Goal: Information Seeking & Learning: Learn about a topic

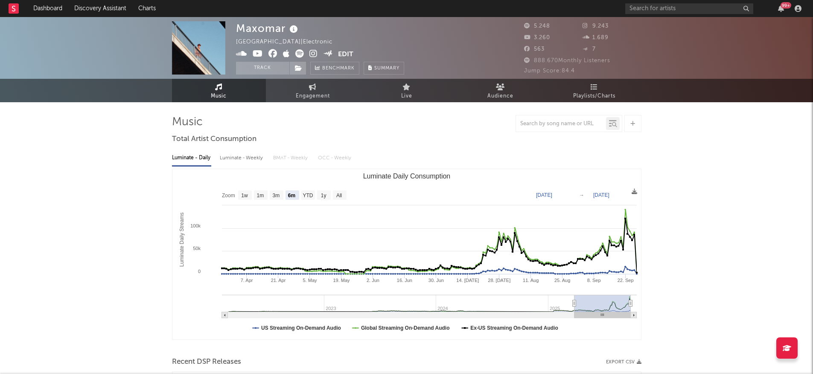
select select "6m"
click at [670, 12] on input "text" at bounding box center [689, 8] width 128 height 11
type input "[PERSON_NAME]"
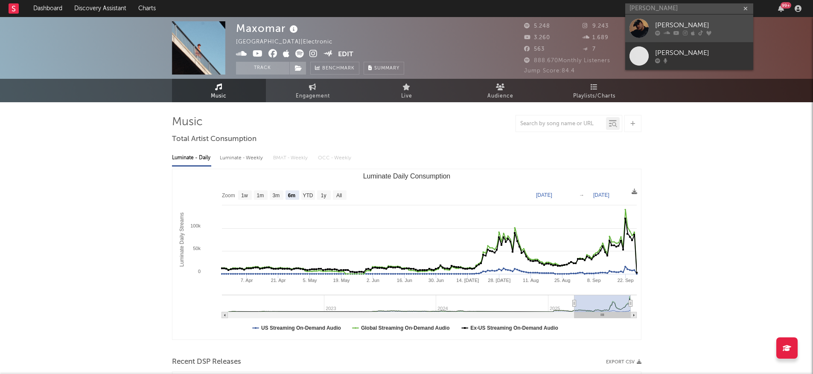
click at [673, 18] on link "[PERSON_NAME]" at bounding box center [689, 29] width 128 height 28
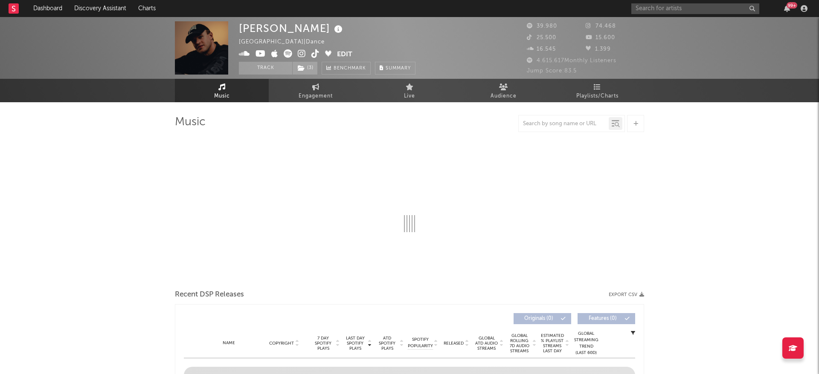
select select "6m"
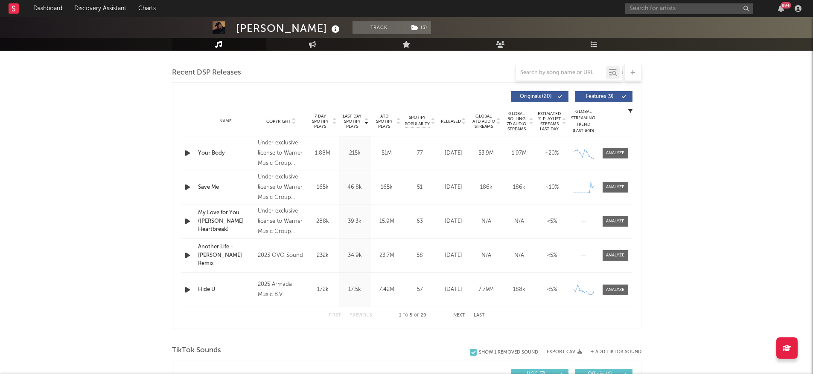
scroll to position [290, 0]
click at [626, 184] on span at bounding box center [615, 187] width 26 height 11
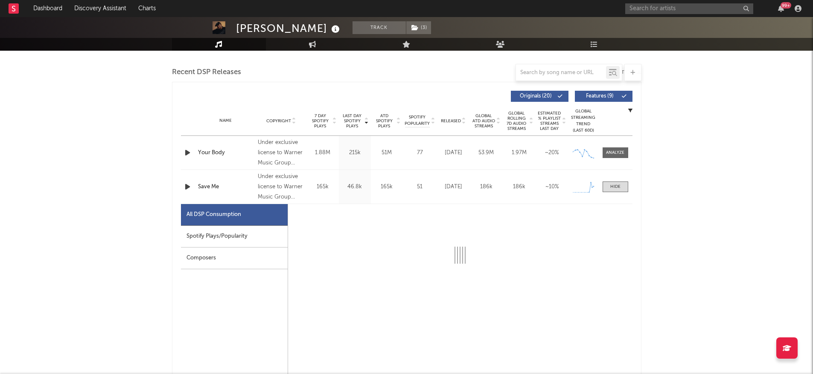
select select "1w"
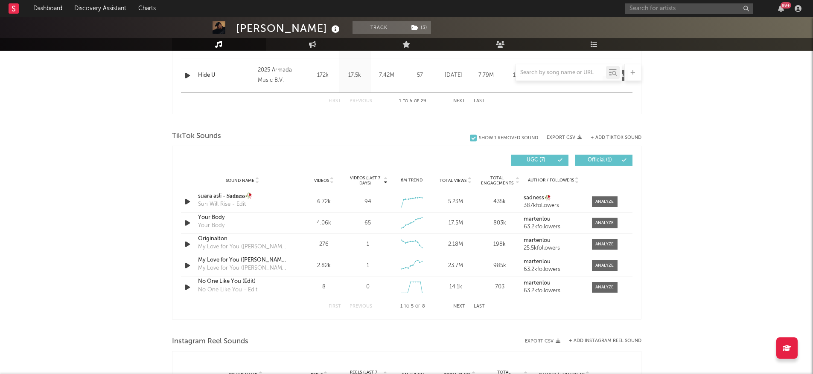
scroll to position [910, 0]
